Goal: Find contact information: Find contact information

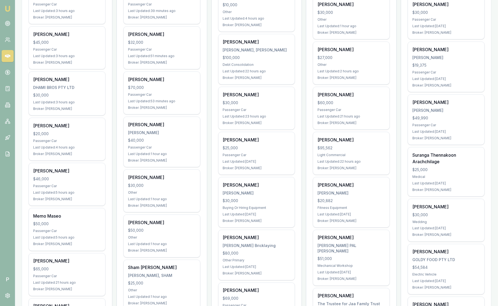
scroll to position [272, 0]
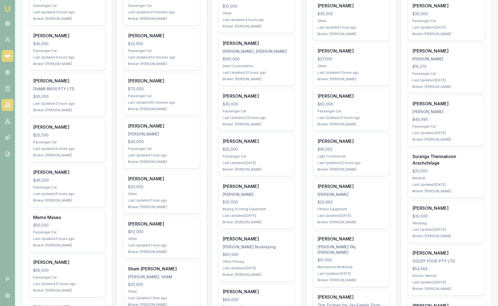
click at [7, 103] on icon at bounding box center [7, 104] width 5 height 5
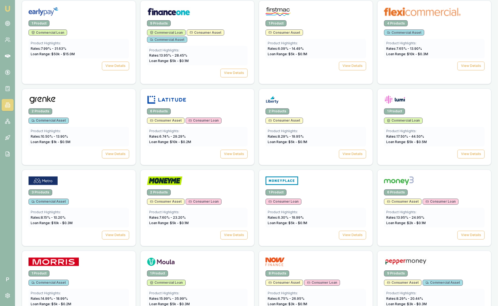
scroll to position [646, 0]
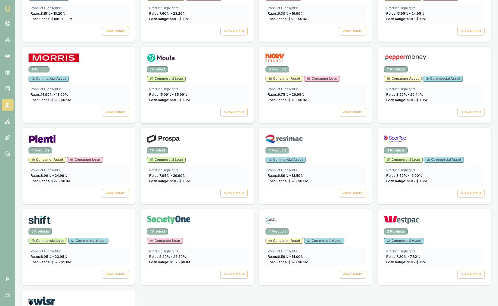
click at [200, 76] on div "Commercial Loan" at bounding box center [197, 79] width 101 height 6
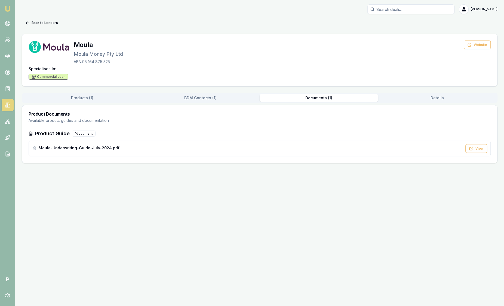
click at [333, 100] on button "Documents ( 1 )" at bounding box center [318, 98] width 118 height 8
click at [198, 147] on div "Moula-Underwriting-Guide-July-2024.pdf" at bounding box center [247, 147] width 430 height 5
click at [8, 4] on link "Emu Broker" at bounding box center [7, 8] width 9 height 9
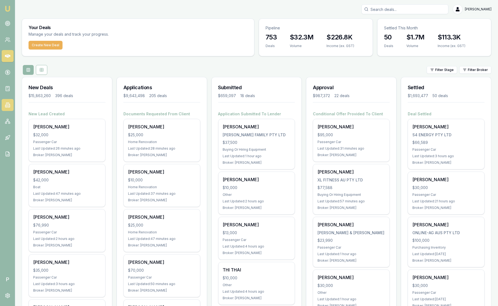
click at [7, 107] on icon at bounding box center [7, 105] width 3 height 5
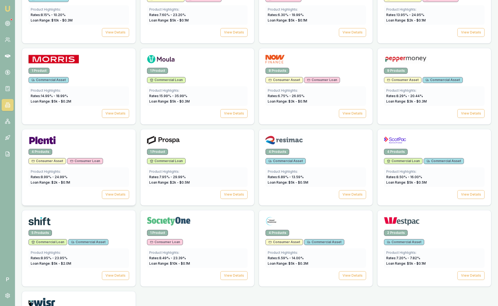
scroll to position [646, 0]
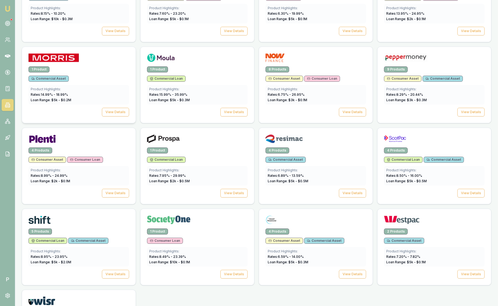
click at [82, 66] on div "1 Product" at bounding box center [79, 69] width 101 height 6
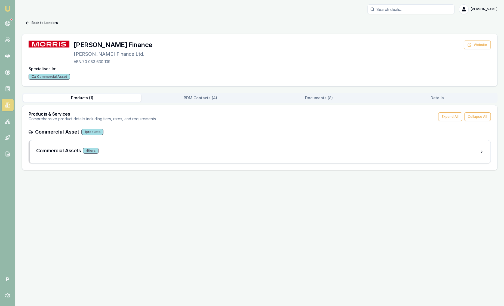
click at [324, 104] on div "Products ( 1 ) BDM Contacts ( 4 ) Documents ( 8 ) Details Products & Services C…" at bounding box center [259, 131] width 475 height 77
click at [323, 103] on div "Products ( 1 ) BDM Contacts ( 4 ) Documents ( 8 ) Details Products & Services C…" at bounding box center [259, 131] width 475 height 77
click at [323, 101] on div "Products ( 1 ) BDM Contacts ( 4 ) Documents ( 8 ) Details" at bounding box center [259, 98] width 475 height 10
click at [226, 98] on button "BDM Contacts ( 4 )" at bounding box center [200, 98] width 118 height 8
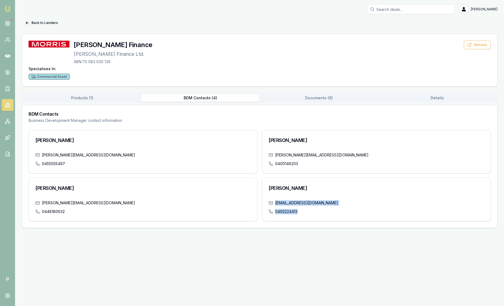
drag, startPoint x: 353, startPoint y: 206, endPoint x: 271, endPoint y: 203, distance: 81.1
click at [271, 203] on div "[EMAIL_ADDRESS][DOMAIN_NAME] 0492224413" at bounding box center [376, 210] width 228 height 21
drag, startPoint x: 271, startPoint y: 203, endPoint x: 353, endPoint y: 199, distance: 81.9
click at [353, 199] on div "[PERSON_NAME]" at bounding box center [376, 189] width 228 height 22
drag, startPoint x: 347, startPoint y: 203, endPoint x: 275, endPoint y: 201, distance: 72.4
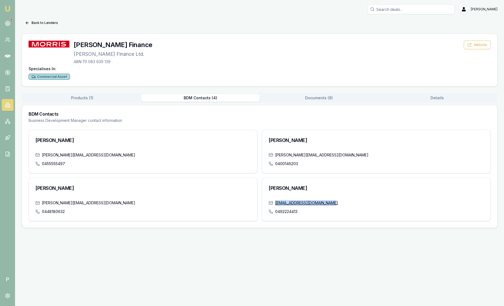
click at [275, 201] on div "[EMAIL_ADDRESS][DOMAIN_NAME]" at bounding box center [375, 202] width 215 height 5
drag, startPoint x: 275, startPoint y: 201, endPoint x: 281, endPoint y: 203, distance: 6.5
copy link "[EMAIL_ADDRESS][DOMAIN_NAME]"
click at [7, 21] on circle at bounding box center [7, 23] width 5 height 5
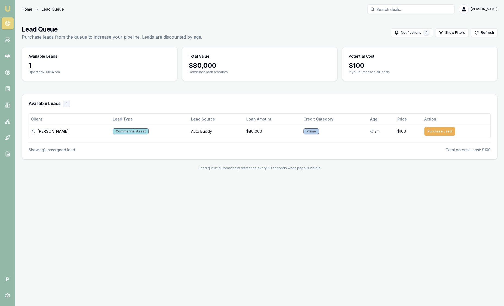
click at [26, 8] on link "Home" at bounding box center [27, 9] width 11 height 5
